Goal: Task Accomplishment & Management: Manage account settings

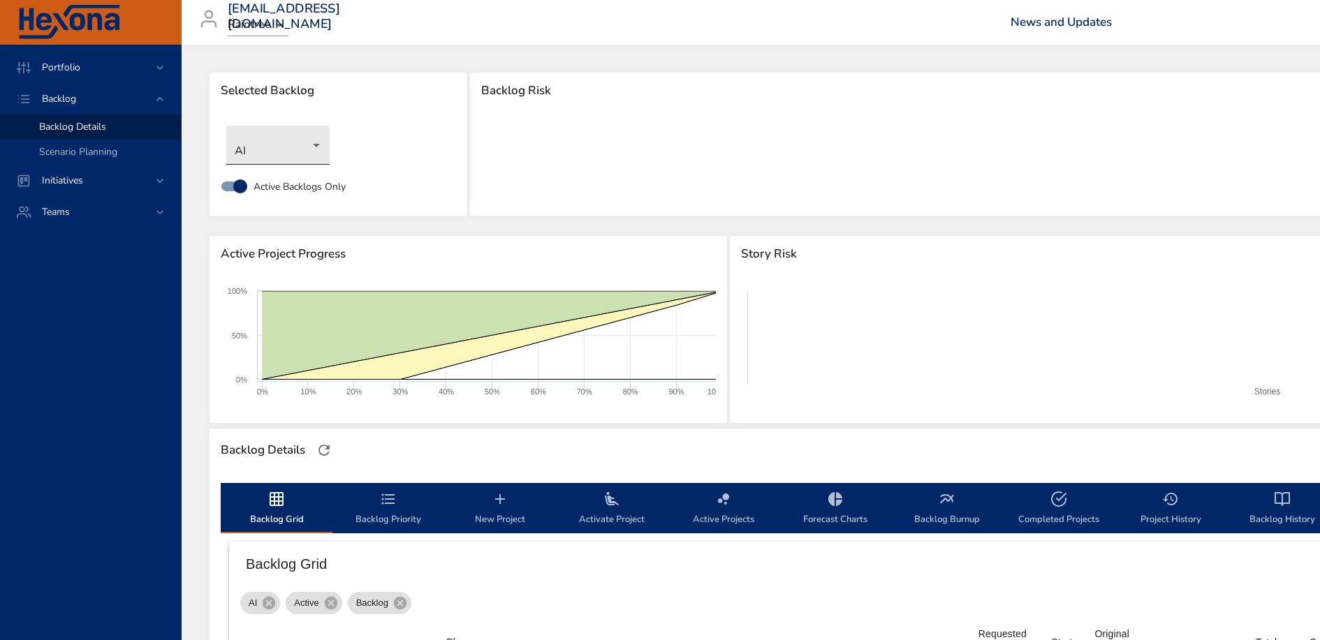
click at [314, 151] on body "Portfolio Backlog Backlog Details Scenario Planning Initiatives Teams [EMAIL_AD…" at bounding box center [660, 320] width 1320 height 640
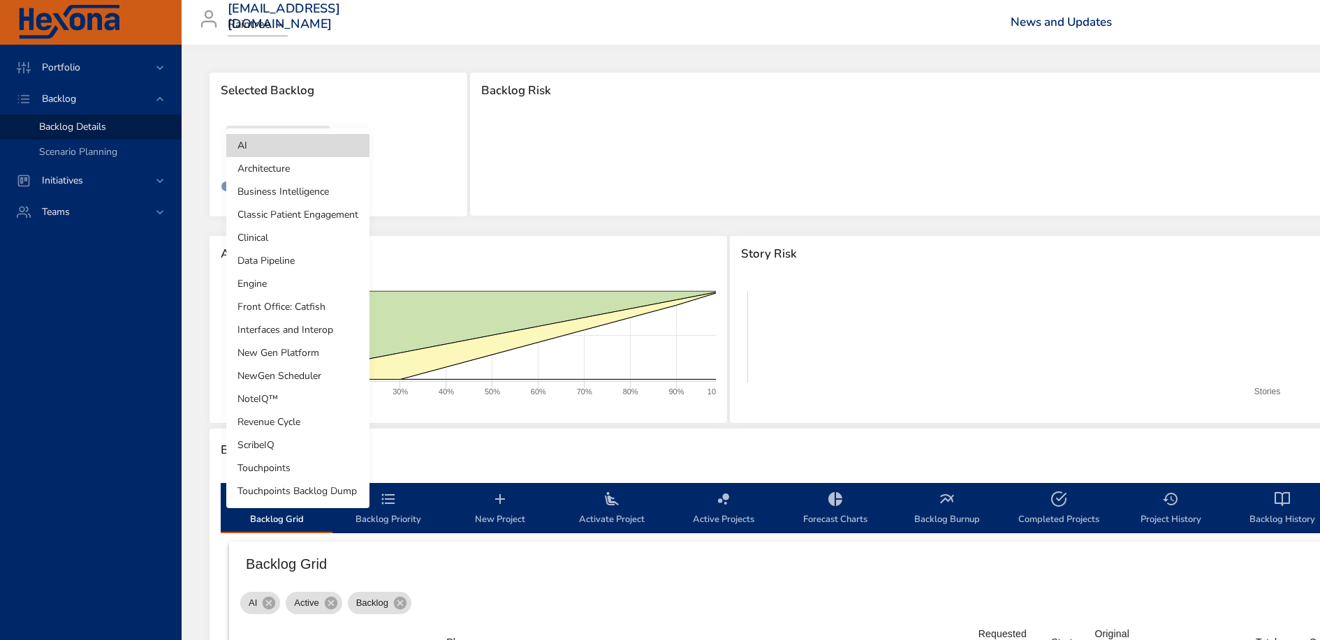
click at [285, 462] on li "Touchpoints" at bounding box center [297, 468] width 143 height 23
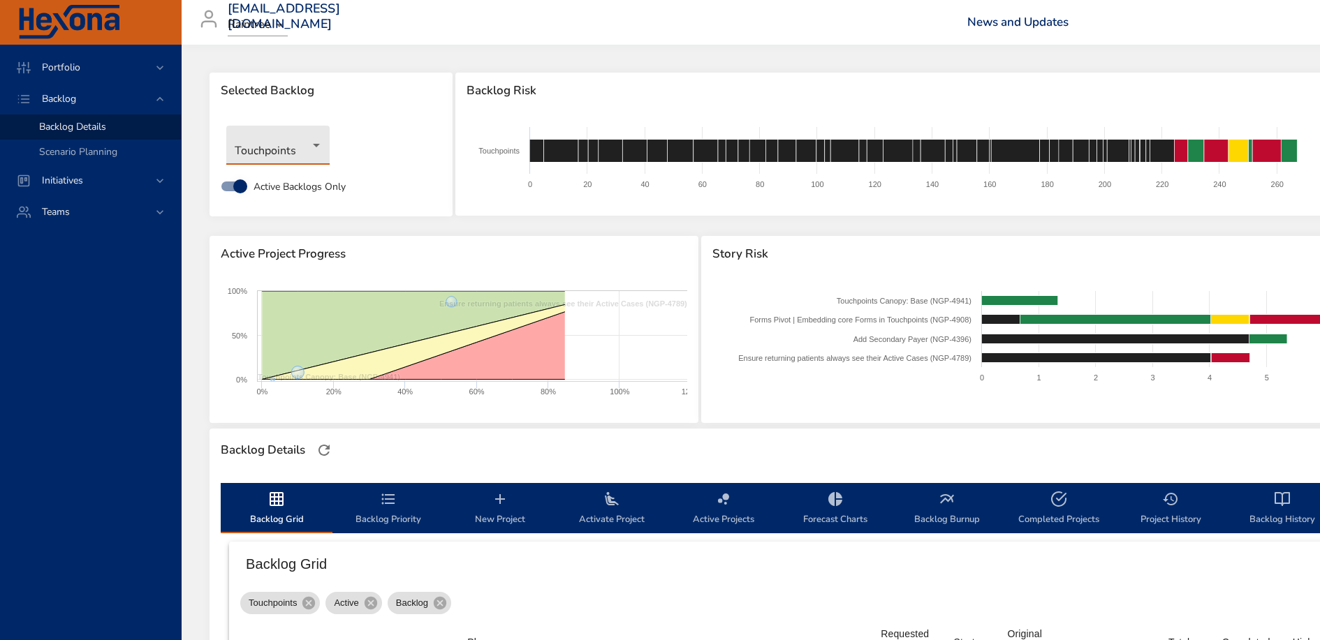
click at [320, 148] on body "Portfolio Backlog Backlog Details Scenario Planning Initiatives Teams [EMAIL_AD…" at bounding box center [660, 320] width 1320 height 640
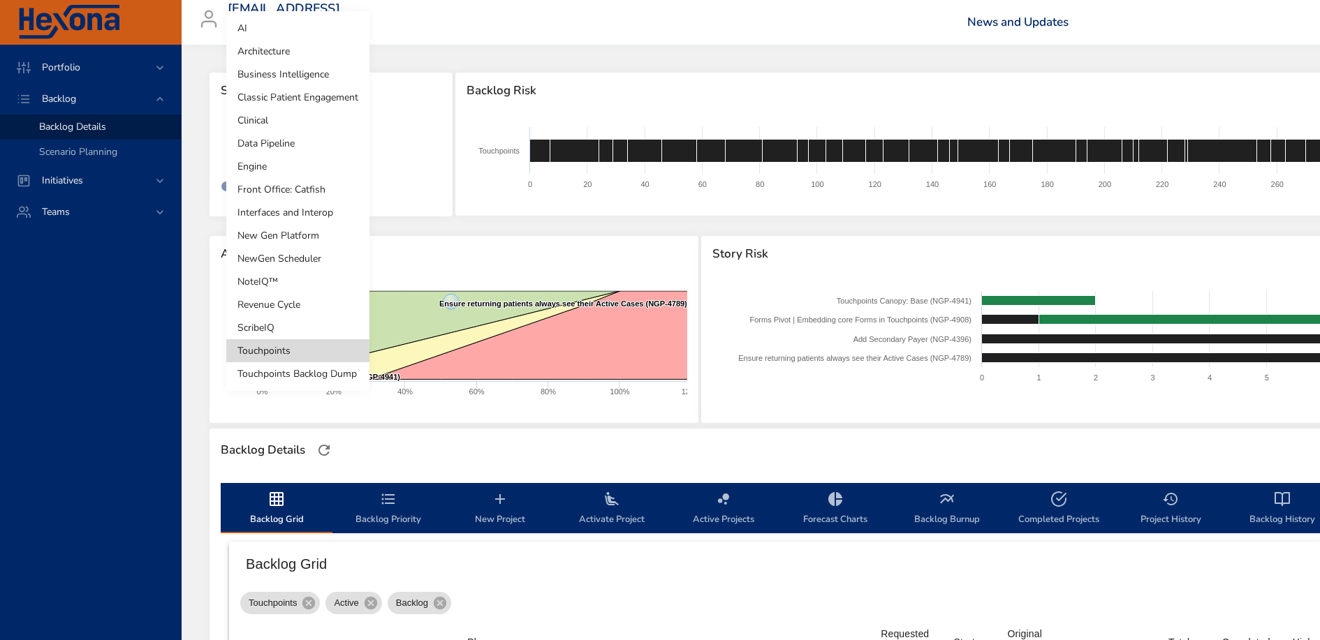
click at [307, 170] on li "Engine" at bounding box center [297, 166] width 143 height 23
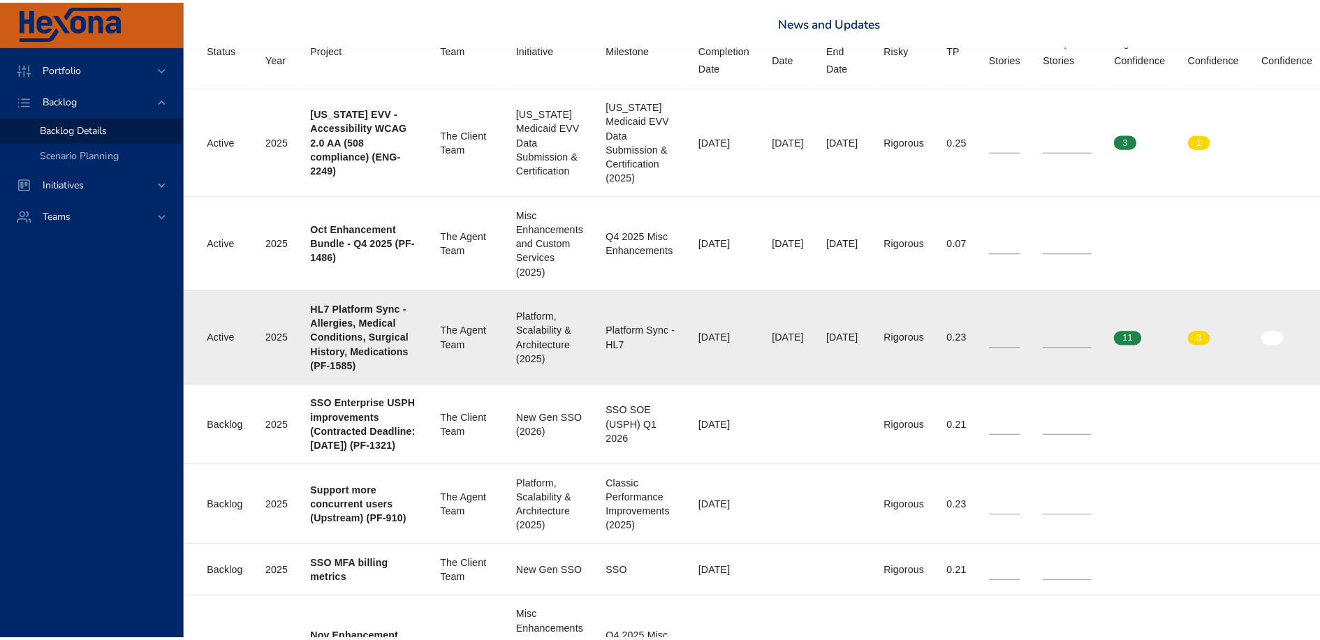
scroll to position [602, 0]
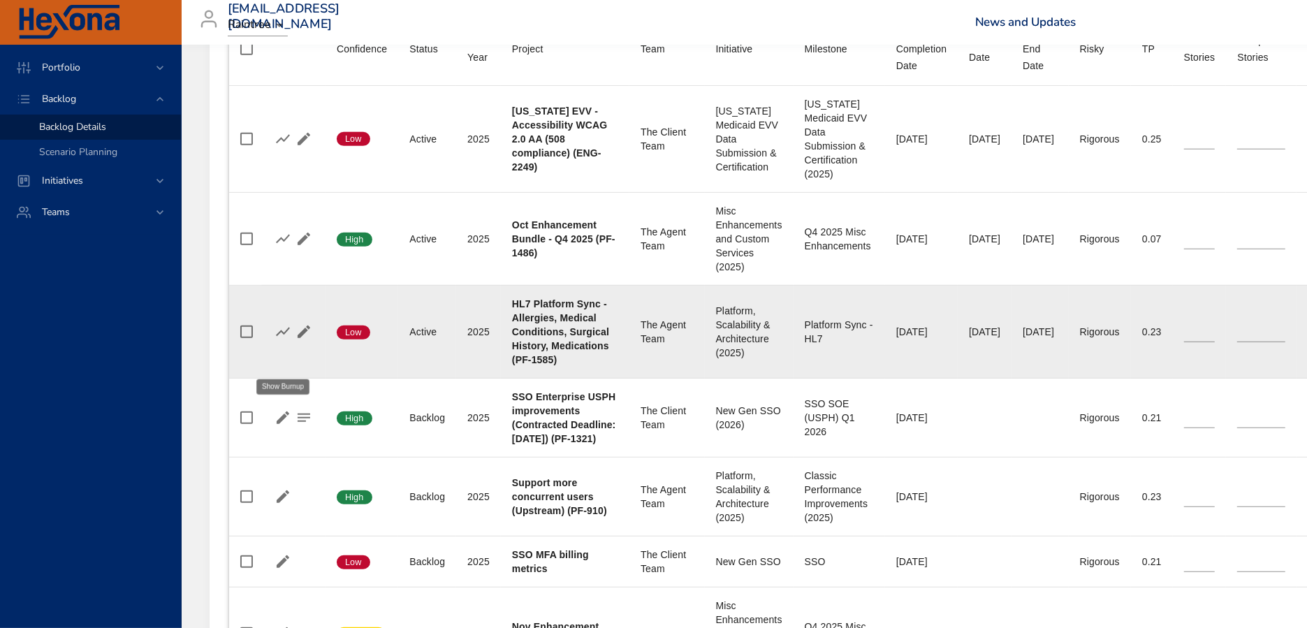
click at [279, 340] on icon "button" at bounding box center [282, 331] width 17 height 17
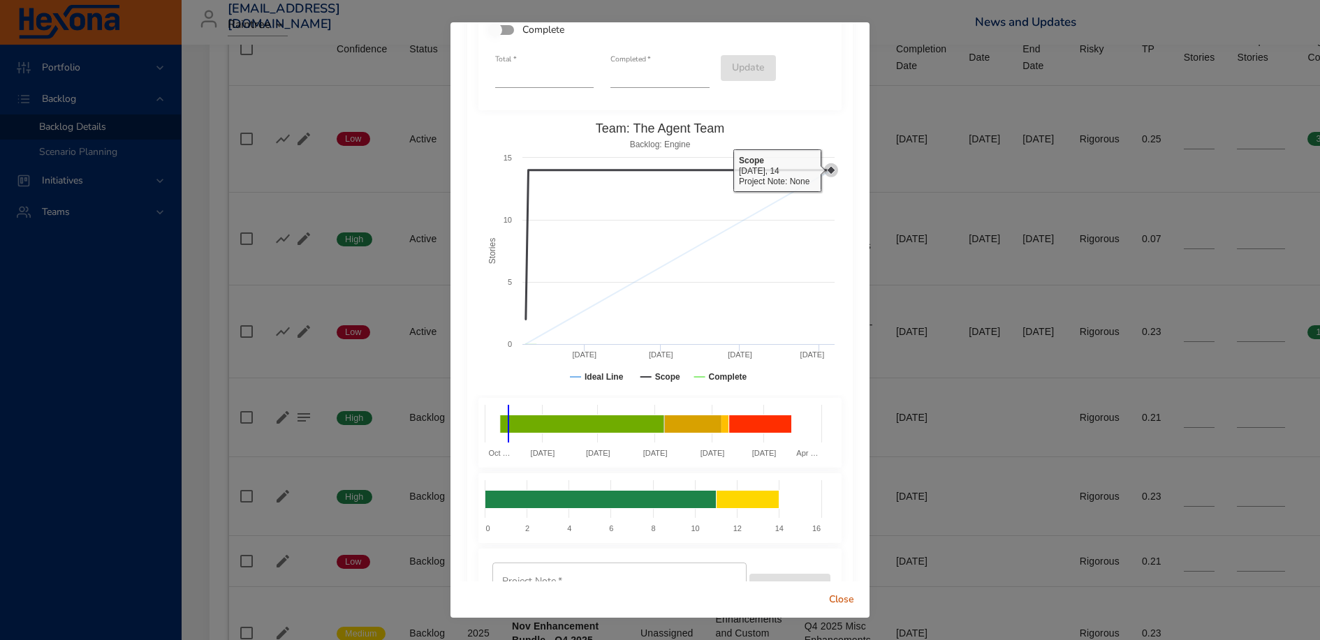
scroll to position [0, 0]
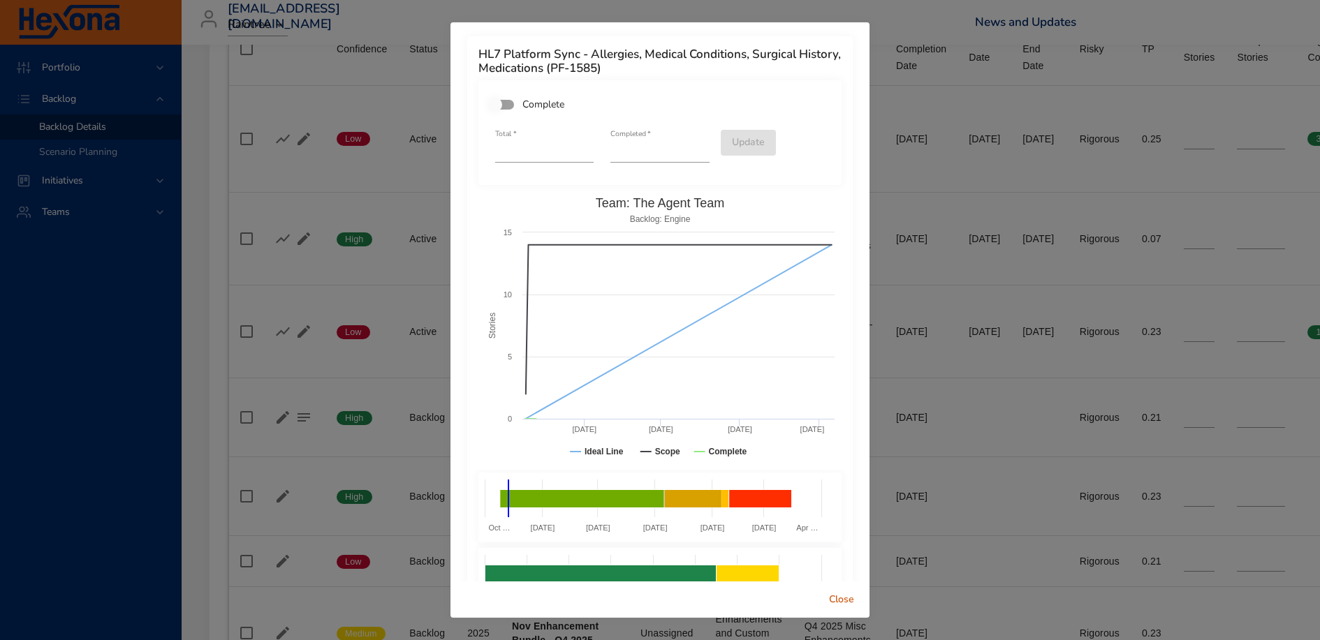
click at [835, 603] on span "Close" at bounding box center [842, 600] width 34 height 17
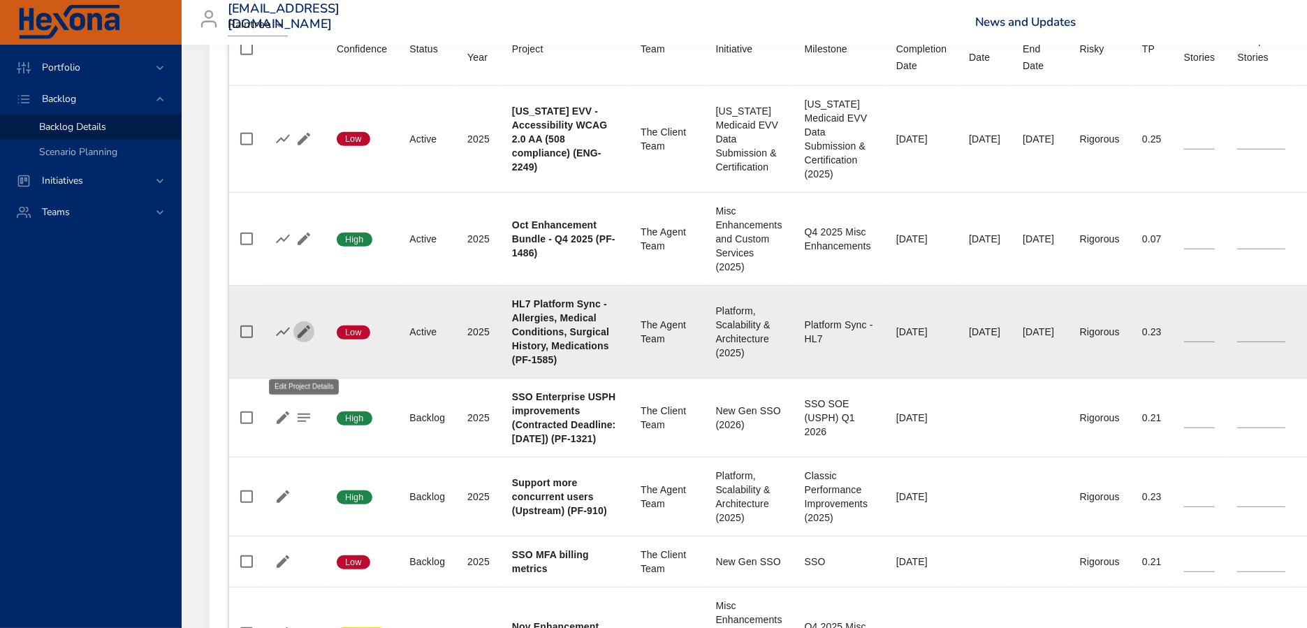
click at [301, 338] on icon "button" at bounding box center [304, 331] width 13 height 13
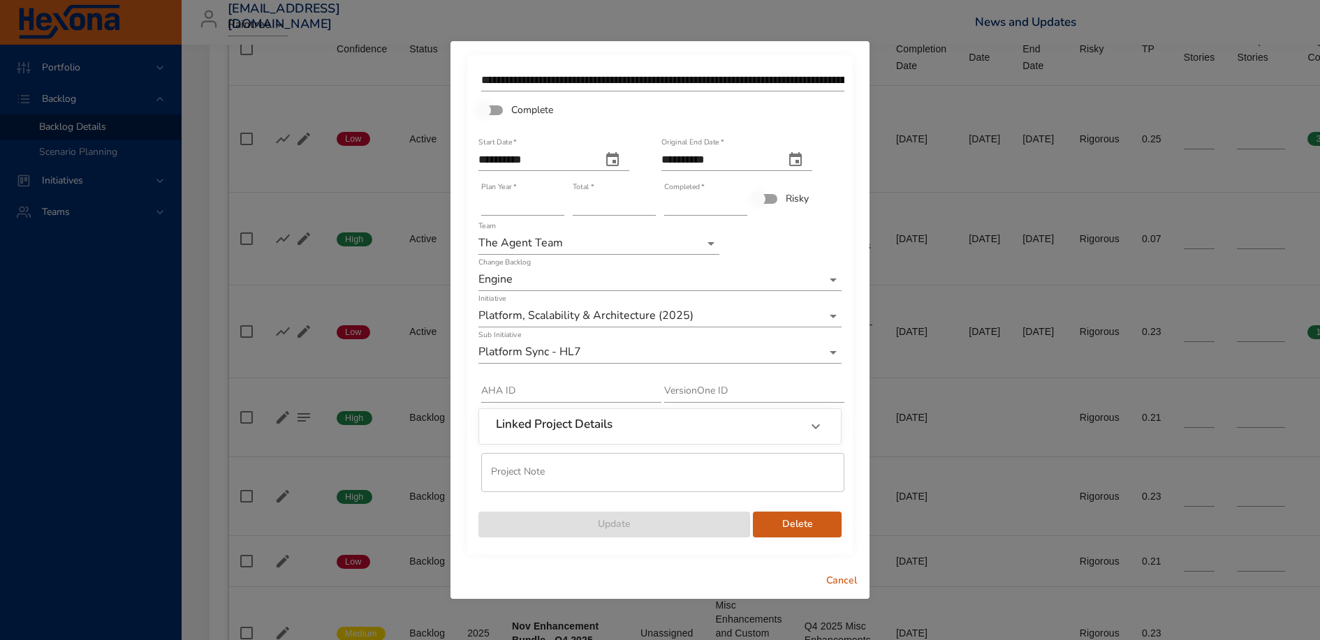
click at [793, 425] on div "Linked Project Details" at bounding box center [647, 427] width 303 height 18
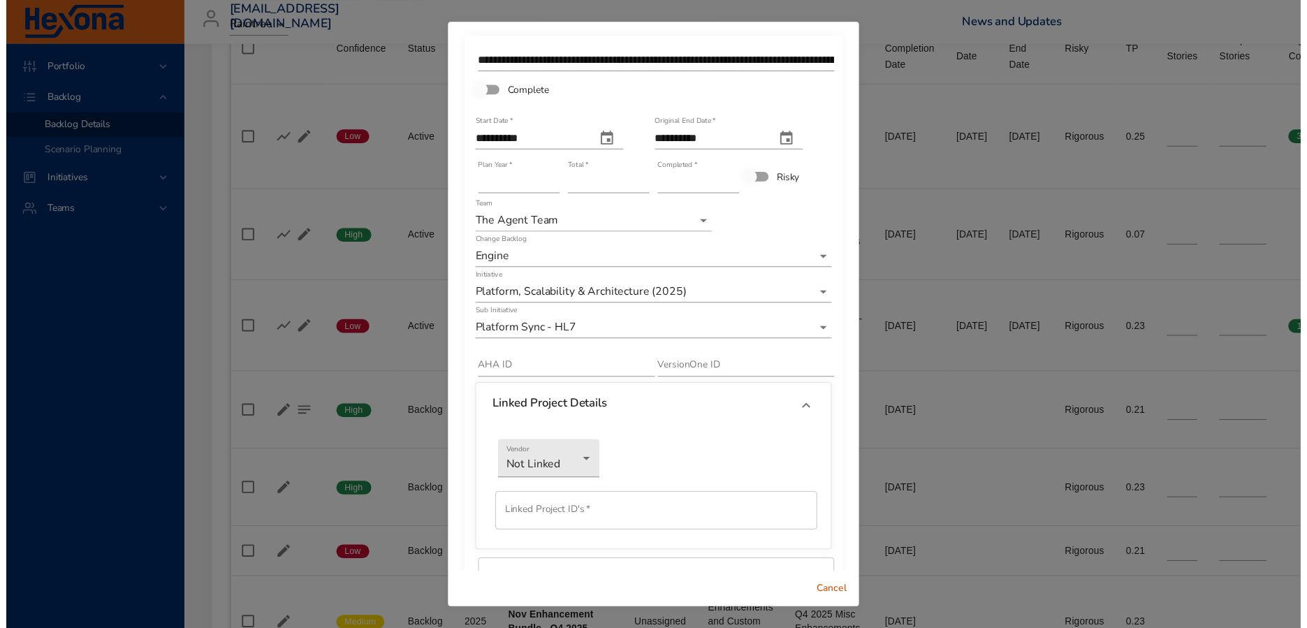
scroll to position [95, 0]
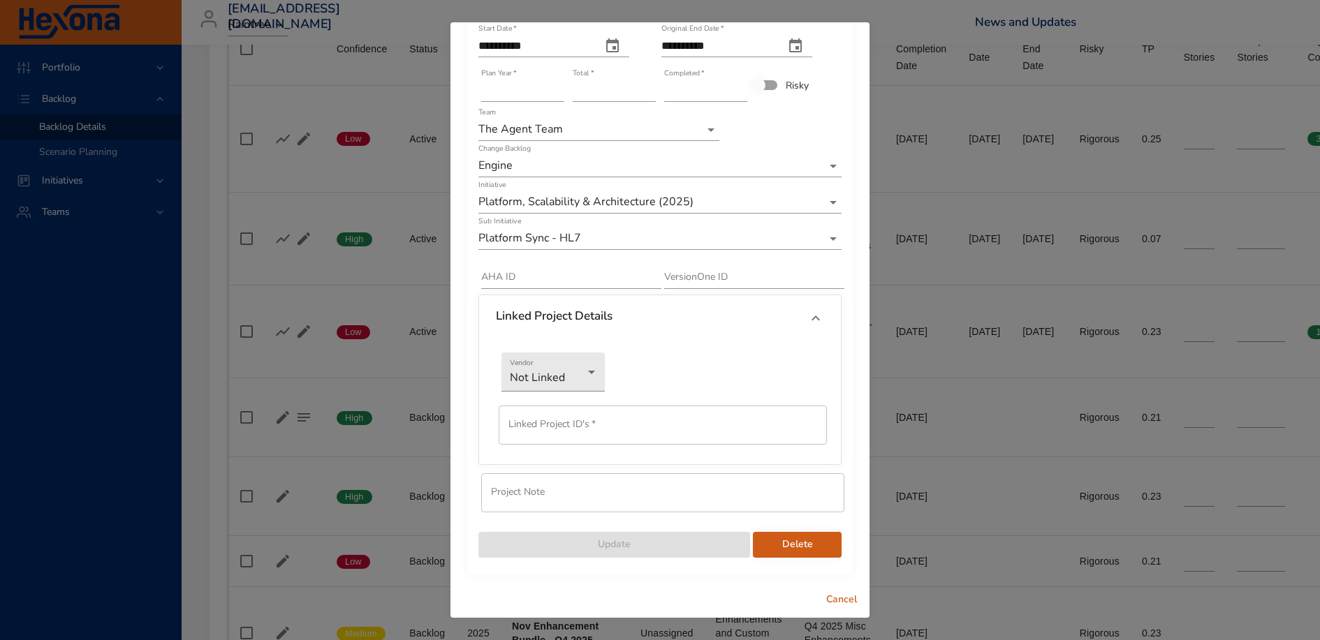
click at [843, 601] on span "Cancel" at bounding box center [842, 600] width 34 height 17
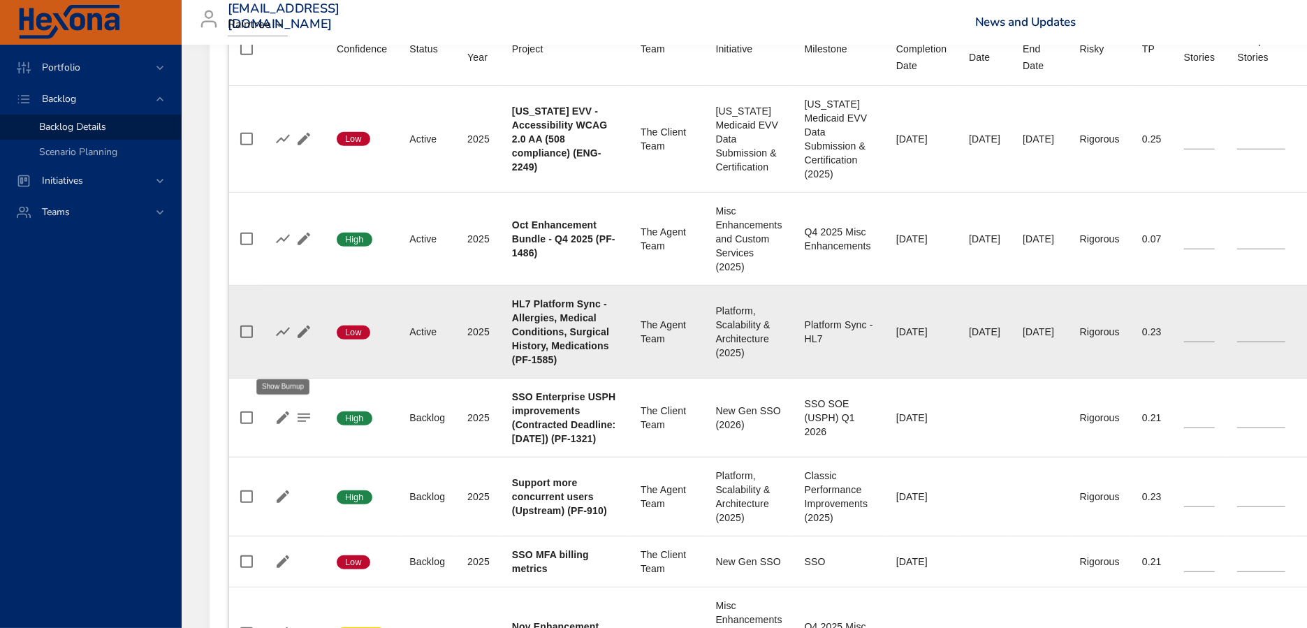
click at [285, 340] on icon "button" at bounding box center [282, 331] width 17 height 17
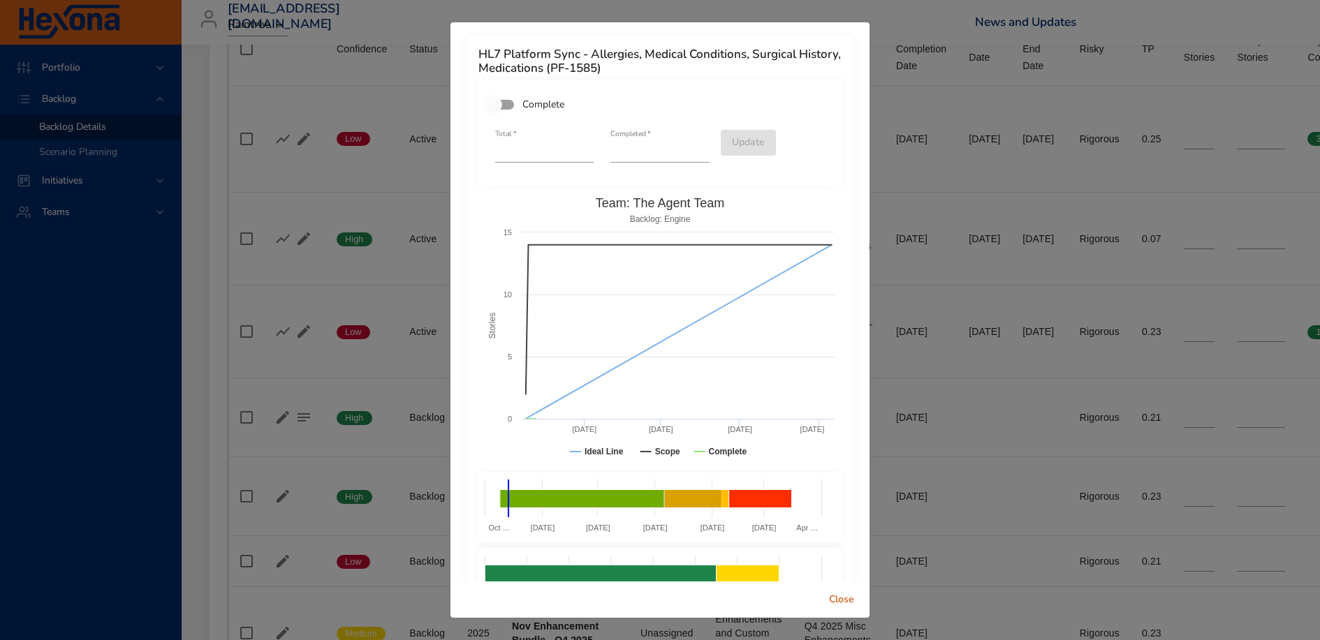
click at [848, 605] on span "Close" at bounding box center [842, 600] width 34 height 17
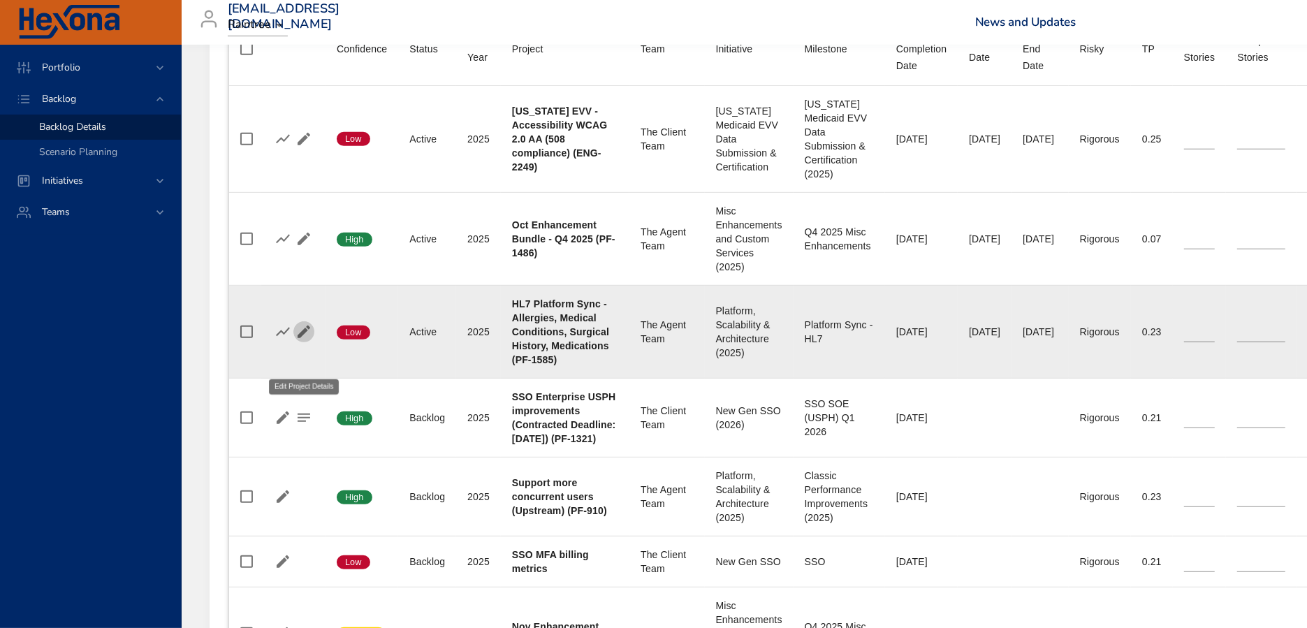
click at [302, 338] on icon "button" at bounding box center [304, 331] width 13 height 13
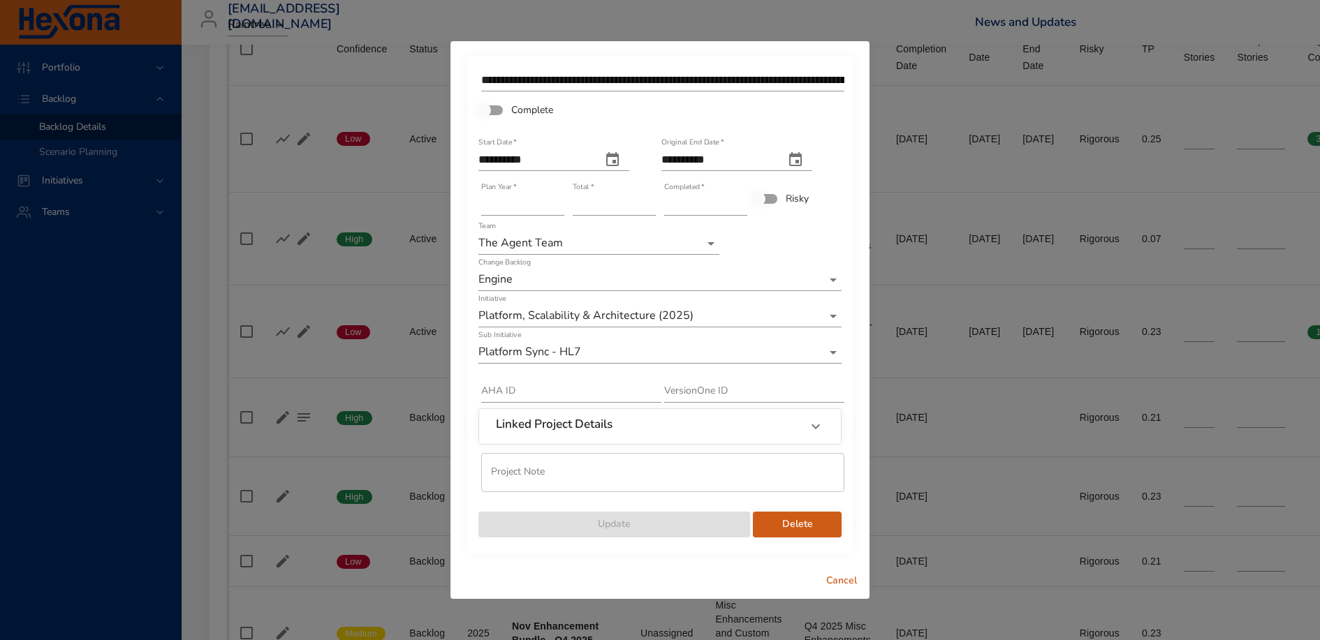
click at [734, 157] on input "**********" at bounding box center [717, 160] width 112 height 22
click at [802, 162] on icon "original end date" at bounding box center [795, 159] width 13 height 14
click at [628, 191] on icon "button" at bounding box center [631, 194] width 17 height 17
click at [667, 245] on p "1" at bounding box center [667, 242] width 6 height 14
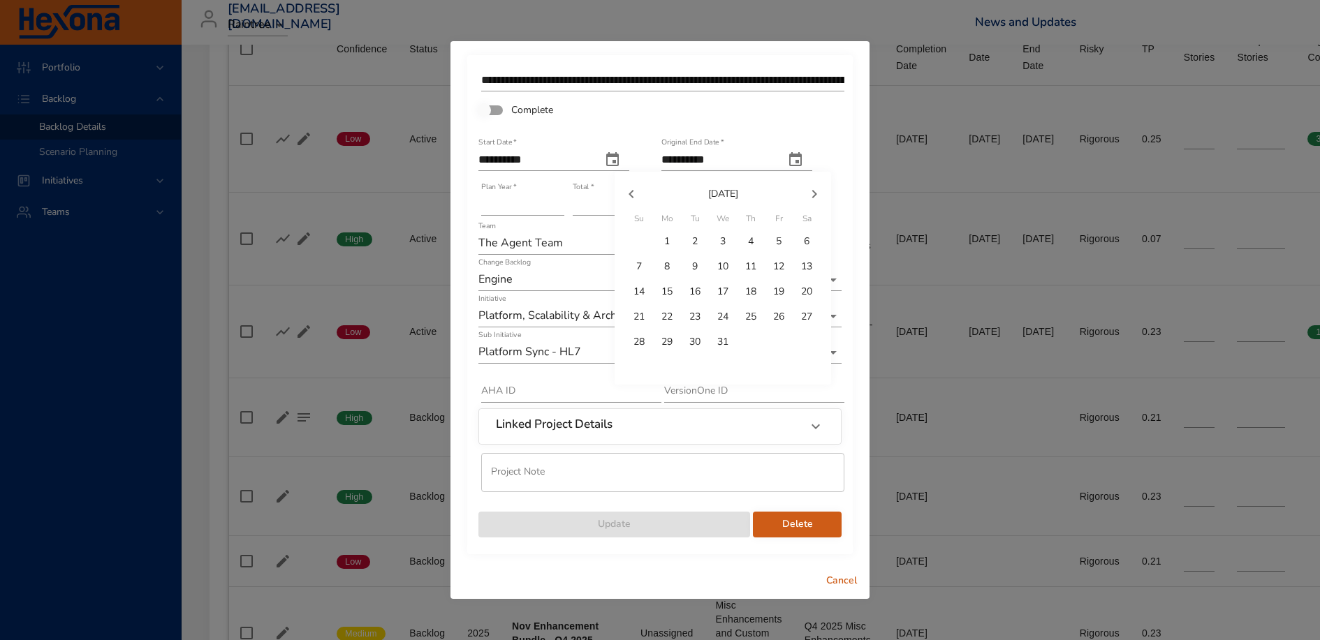
type input "**********"
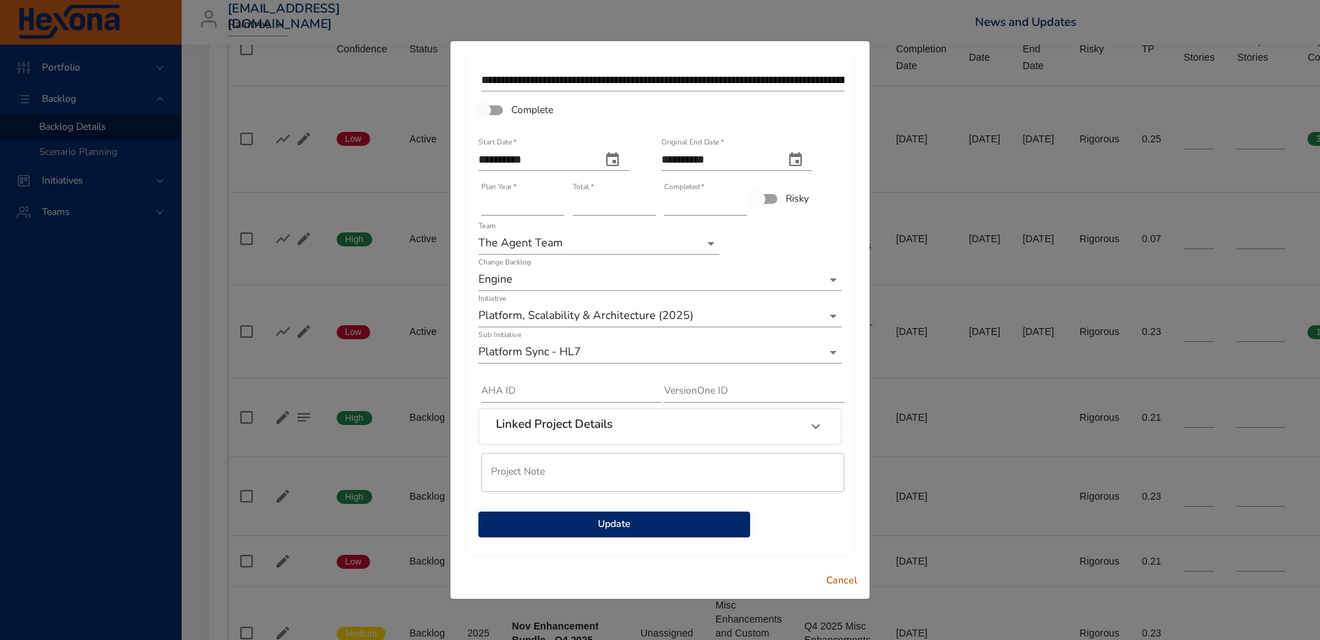
click at [677, 526] on span "Update" at bounding box center [614, 524] width 249 height 17
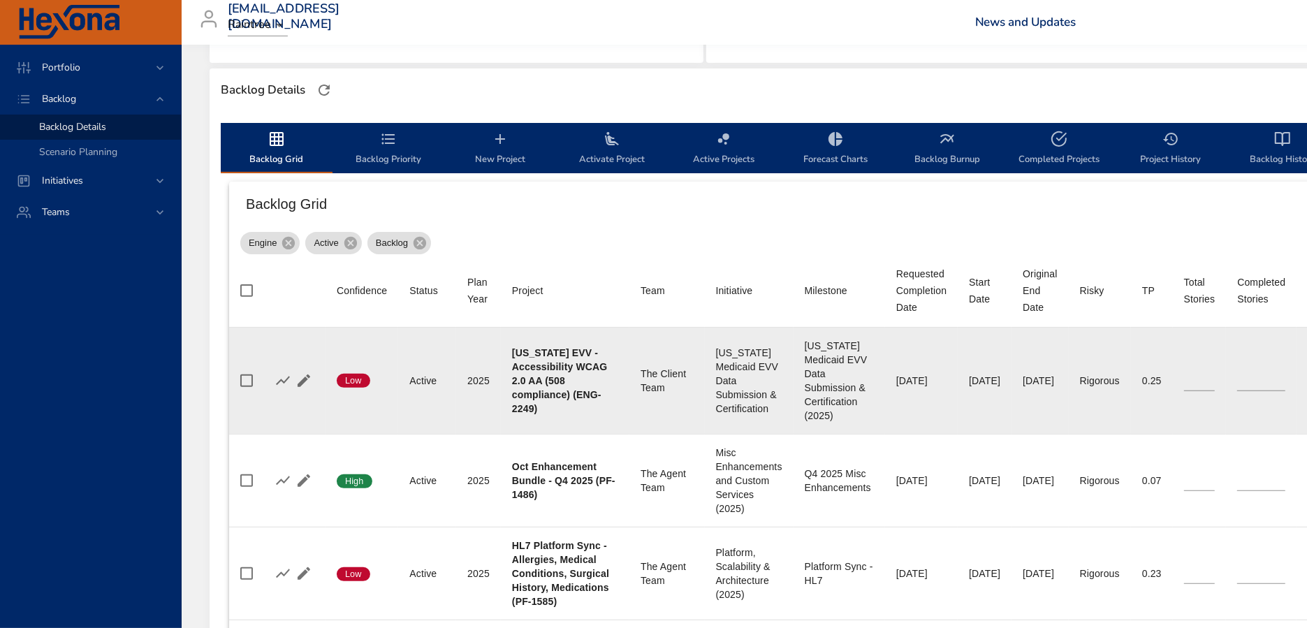
scroll to position [283, 0]
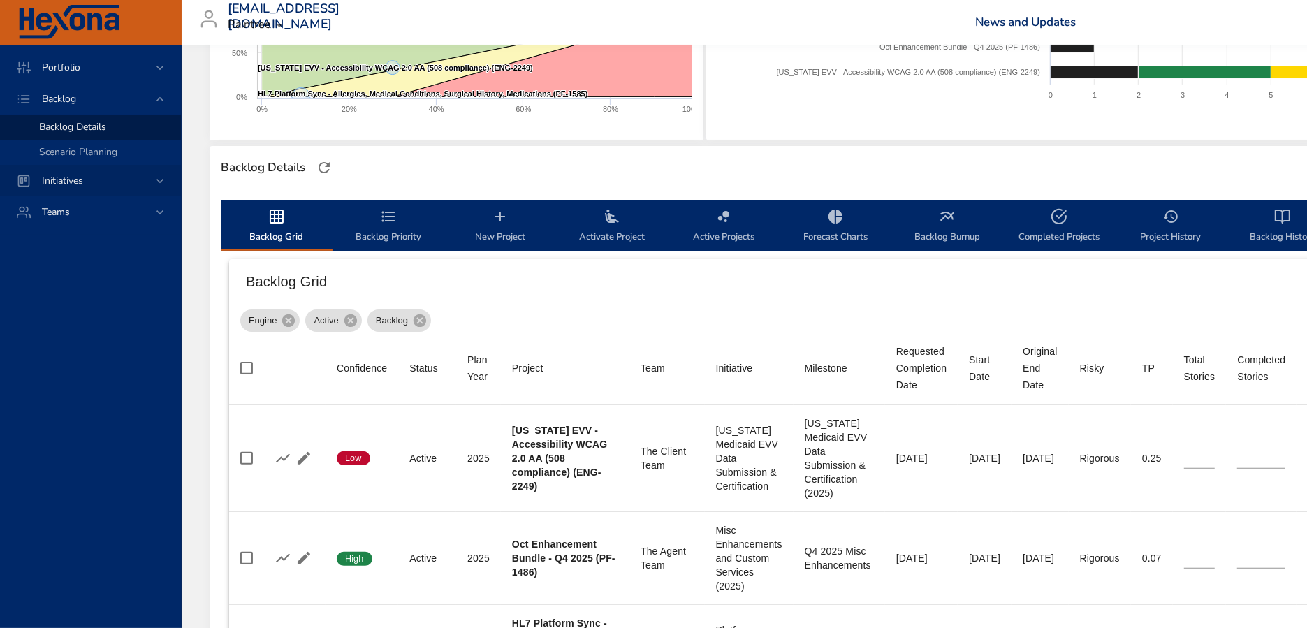
click at [105, 175] on div "Initiatives" at bounding box center [92, 180] width 122 height 15
click at [82, 186] on span "Milestone Details" at bounding box center [76, 183] width 75 height 13
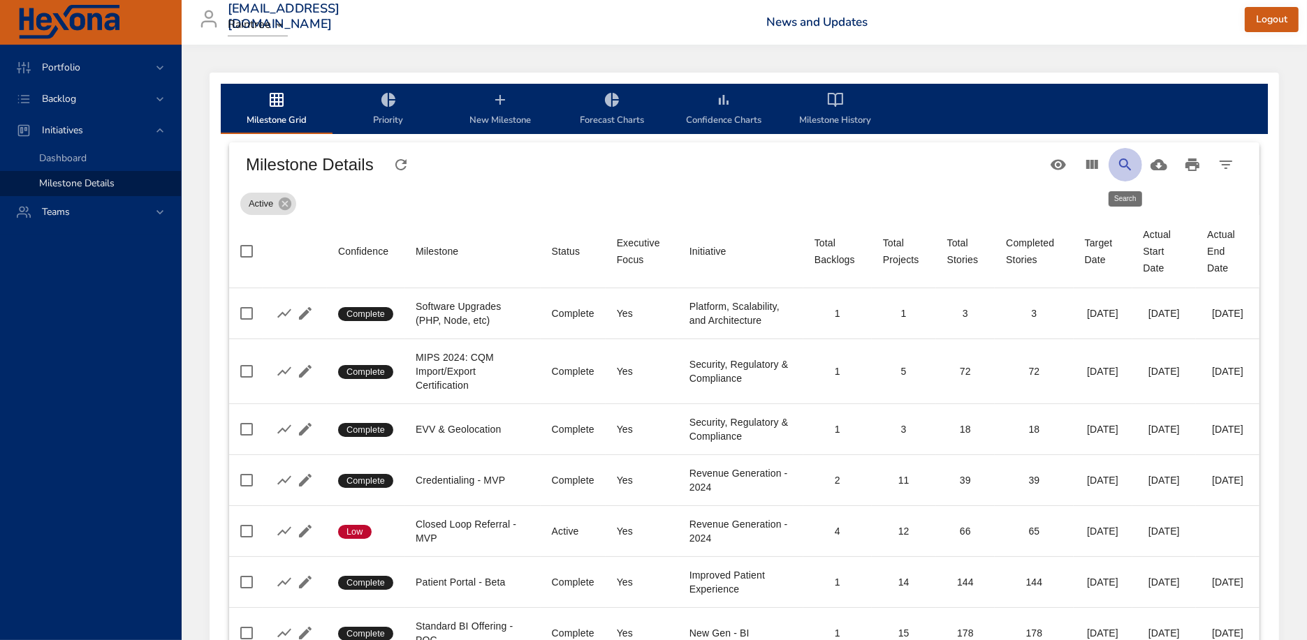
click at [1119, 168] on icon "Search" at bounding box center [1125, 164] width 17 height 17
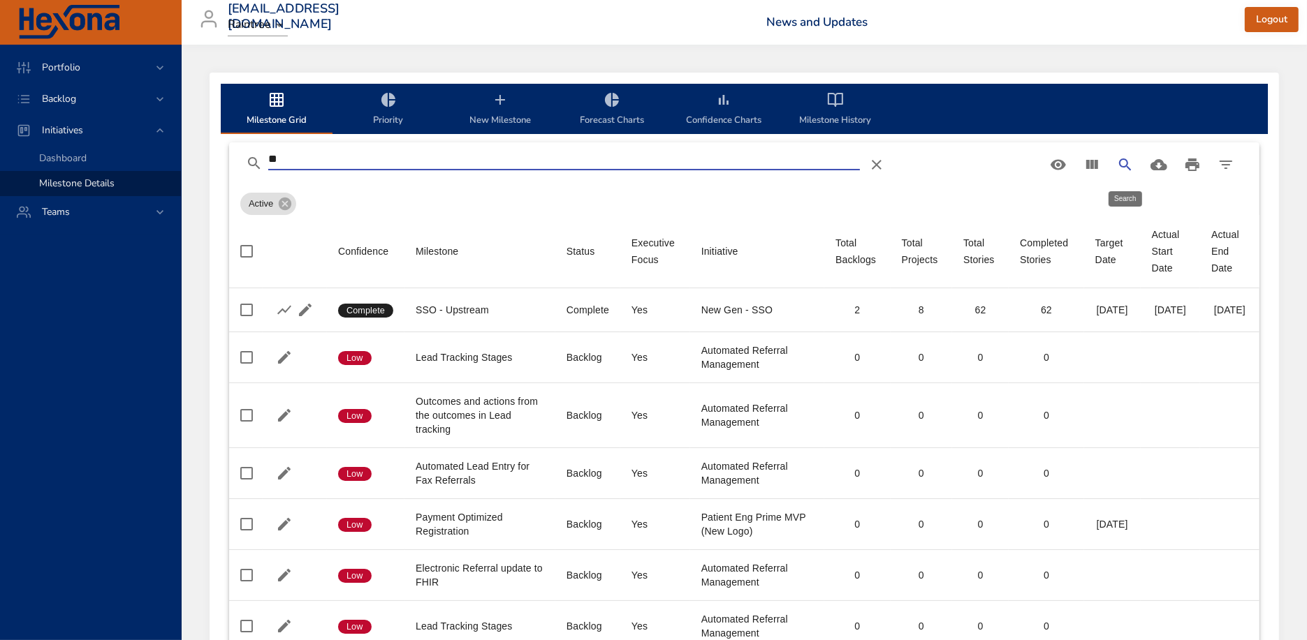
type input "*"
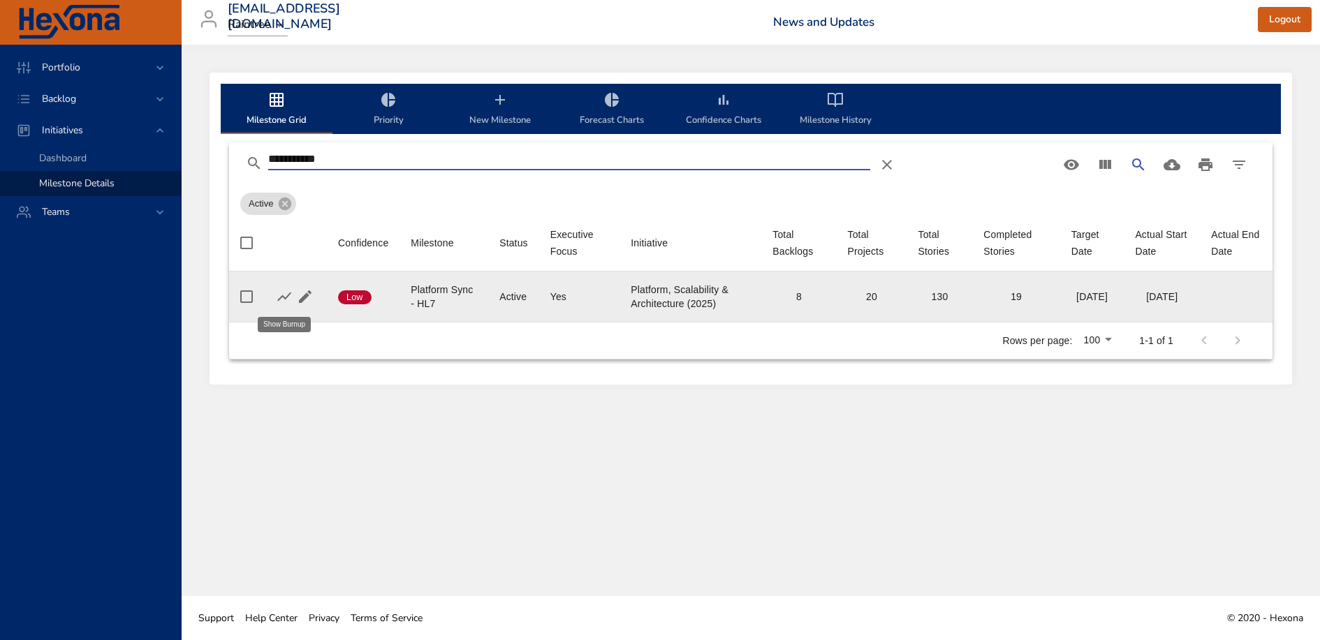
type input "**********"
click at [281, 296] on icon "button" at bounding box center [284, 297] width 14 height 9
